Goal: Task Accomplishment & Management: Complete application form

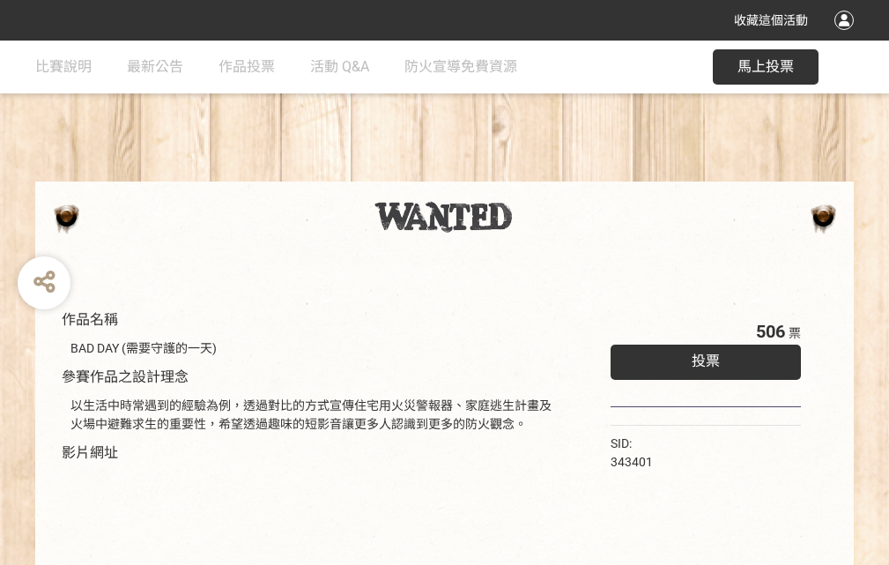
click at [847, 37] on div "收藏這個活動" at bounding box center [444, 20] width 889 height 41
click at [551, 174] on div "作品名稱 BAD DAY (需要守護的一天) 參賽作品之設計理念 以生活中時常遇到的經驗為例，透過對比的方式宣傳住宅用火災警報器、家庭逃生計畫及火場中避難求生…" at bounding box center [444, 411] width 889 height 741
click at [702, 357] on span "投票" at bounding box center [706, 361] width 28 height 17
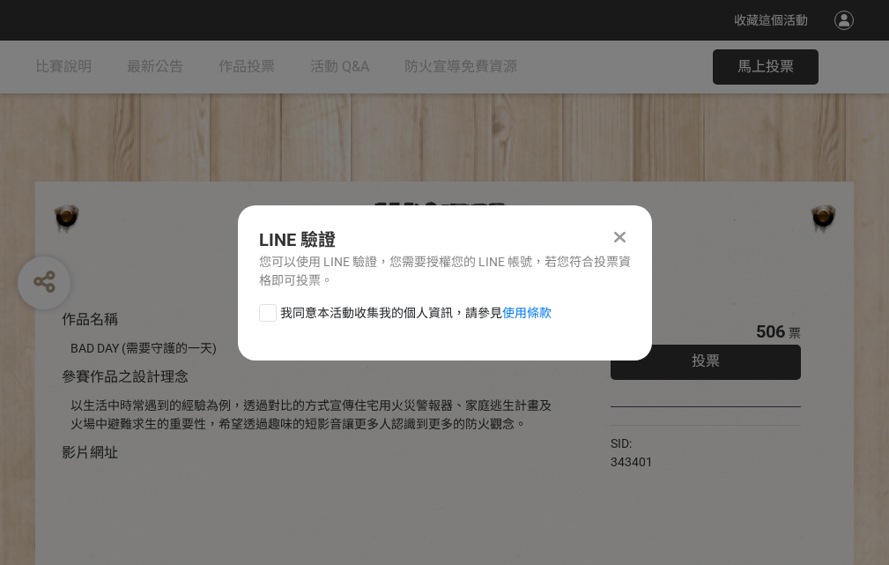
click at [266, 309] on div at bounding box center [268, 313] width 18 height 18
checkbox input "true"
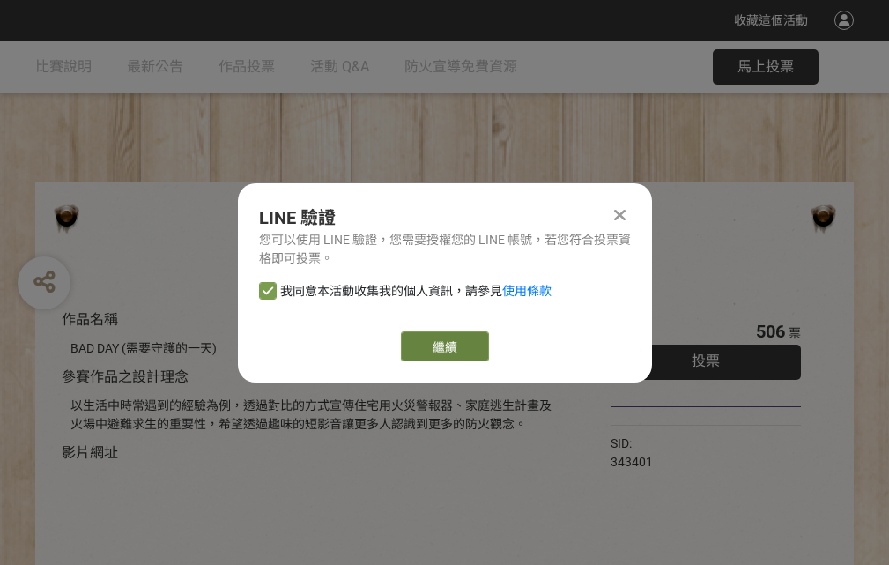
click at [443, 346] on link "繼續" at bounding box center [445, 346] width 88 height 30
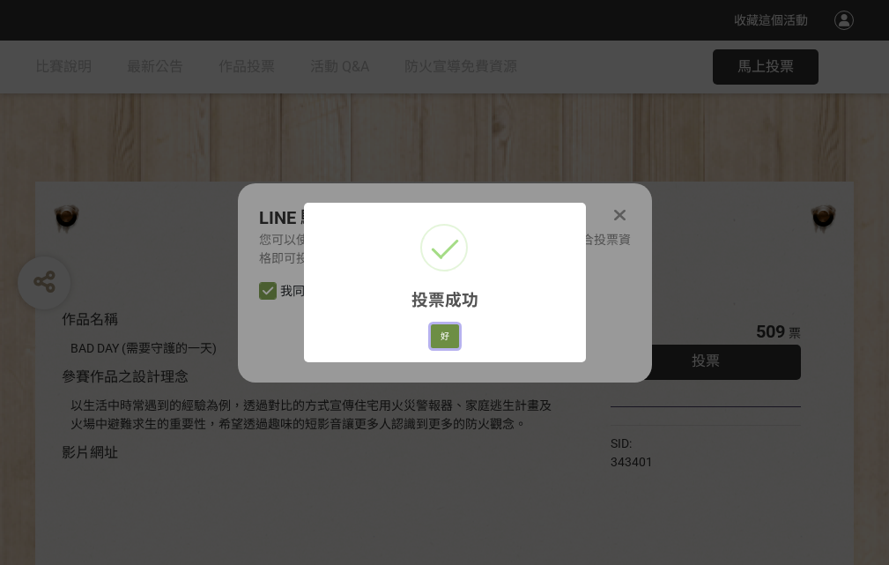
click at [440, 333] on button "好" at bounding box center [445, 336] width 28 height 25
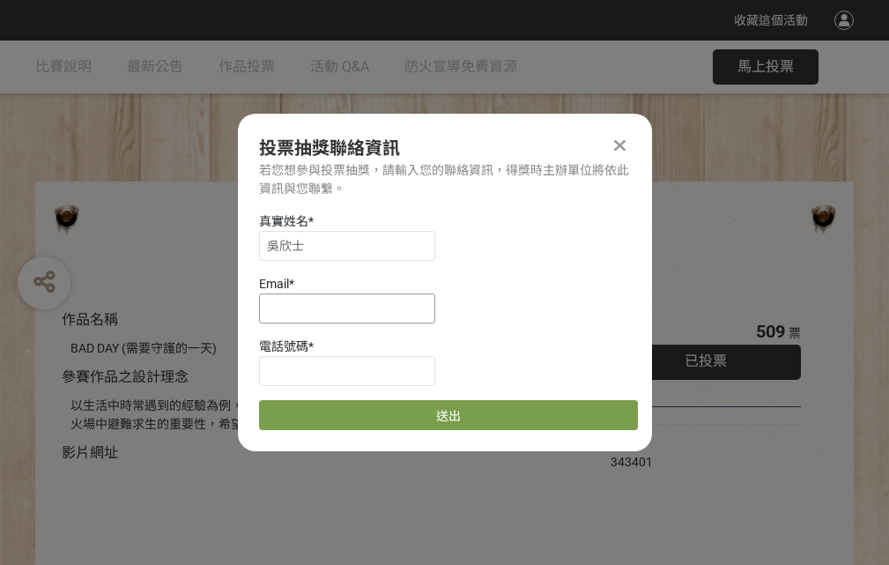
click at [353, 308] on input at bounding box center [347, 309] width 176 height 30
type input "[EMAIL_ADDRESS][DOMAIN_NAME]"
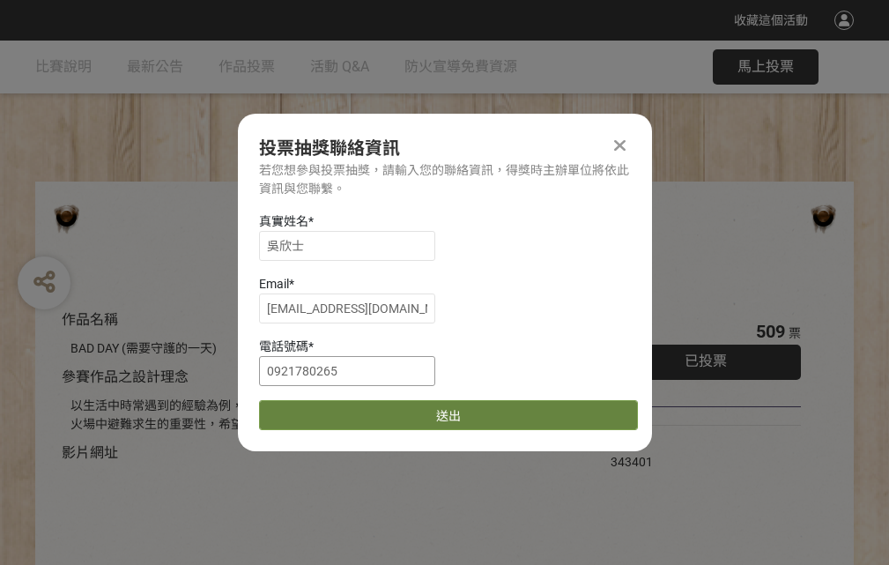
type input "0921780265"
click at [309, 409] on button "送出" at bounding box center [448, 415] width 379 height 30
